Goal: Check status: Check status

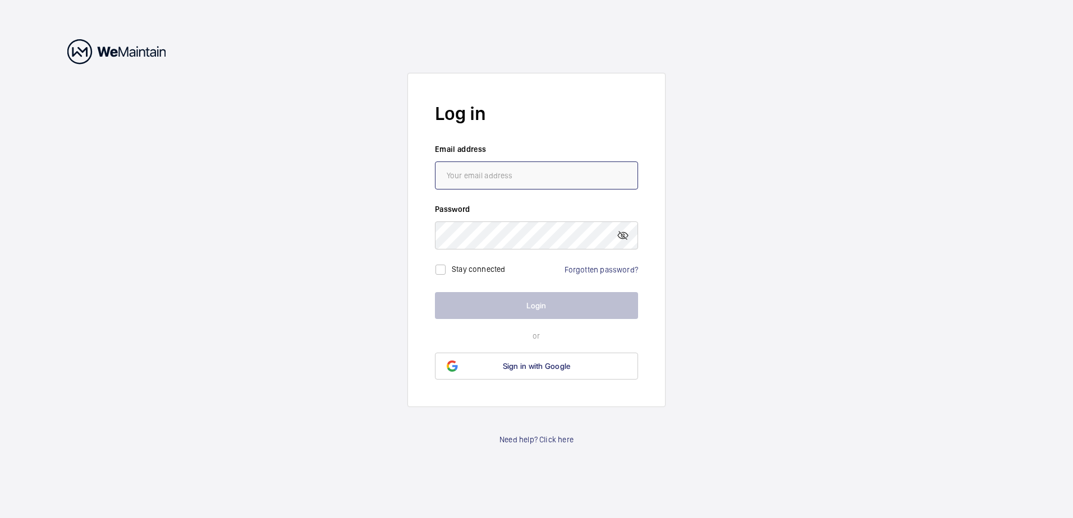
type input "[EMAIL_ADDRESS][DOMAIN_NAME]"
click at [527, 302] on button "Login" at bounding box center [536, 305] width 203 height 27
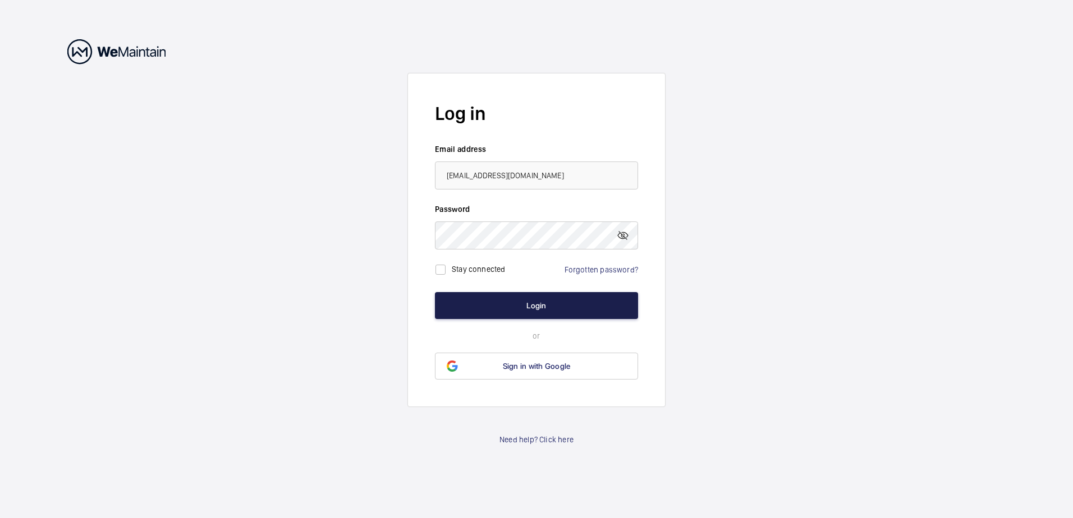
click at [527, 302] on button "Login" at bounding box center [536, 305] width 203 height 27
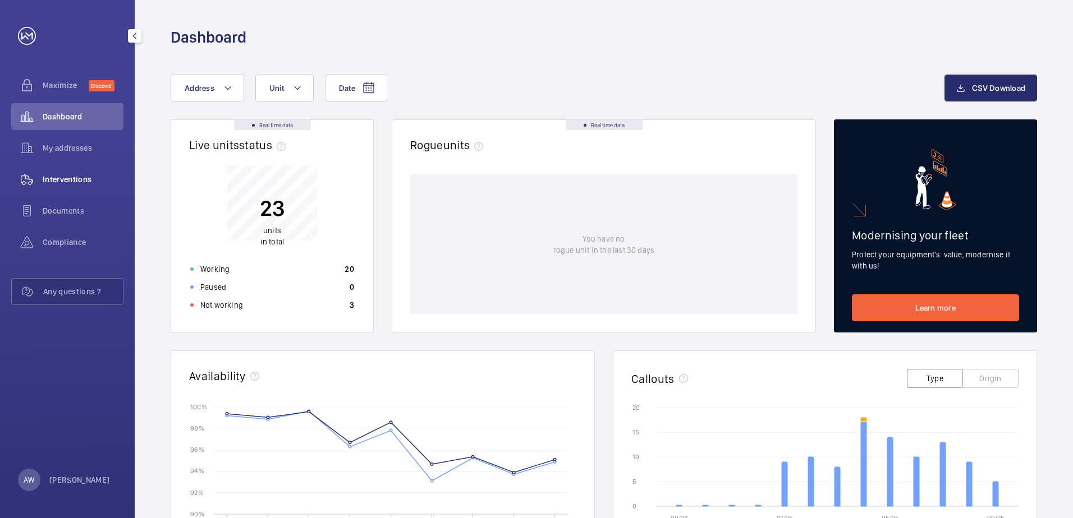
click at [66, 181] on span "Interventions" at bounding box center [83, 179] width 81 height 11
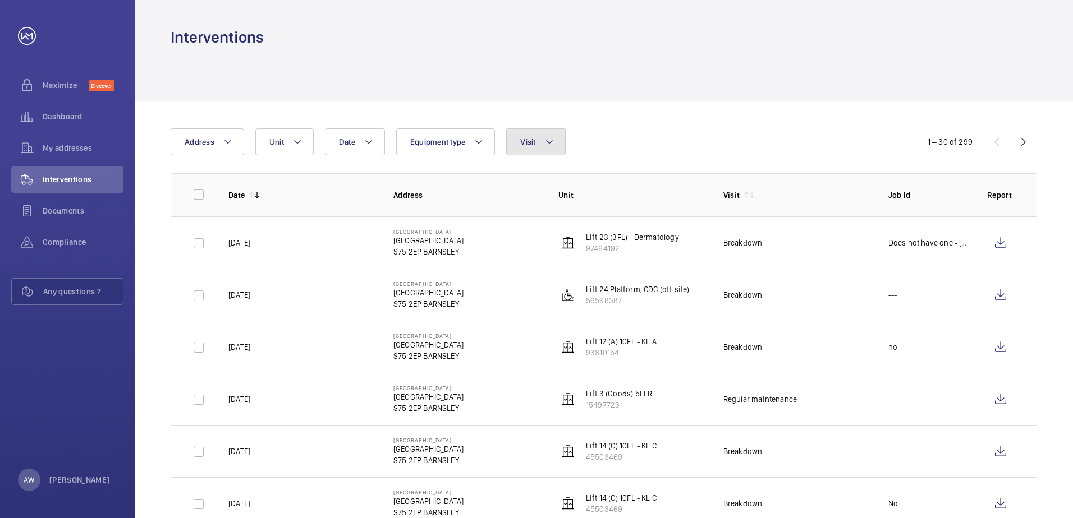
click at [554, 140] on button "Visit" at bounding box center [535, 141] width 59 height 27
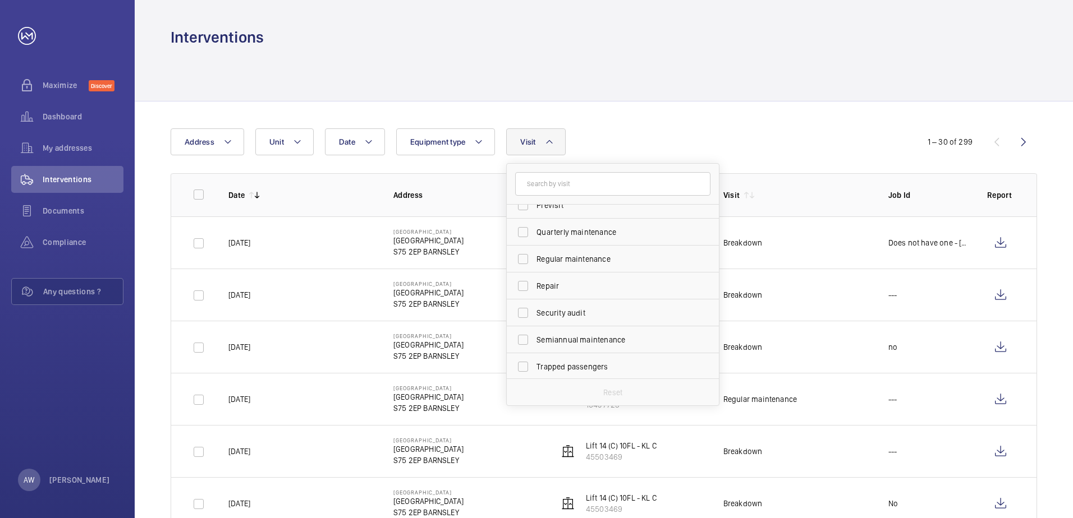
scroll to position [176, 0]
